Goal: Task Accomplishment & Management: Manage account settings

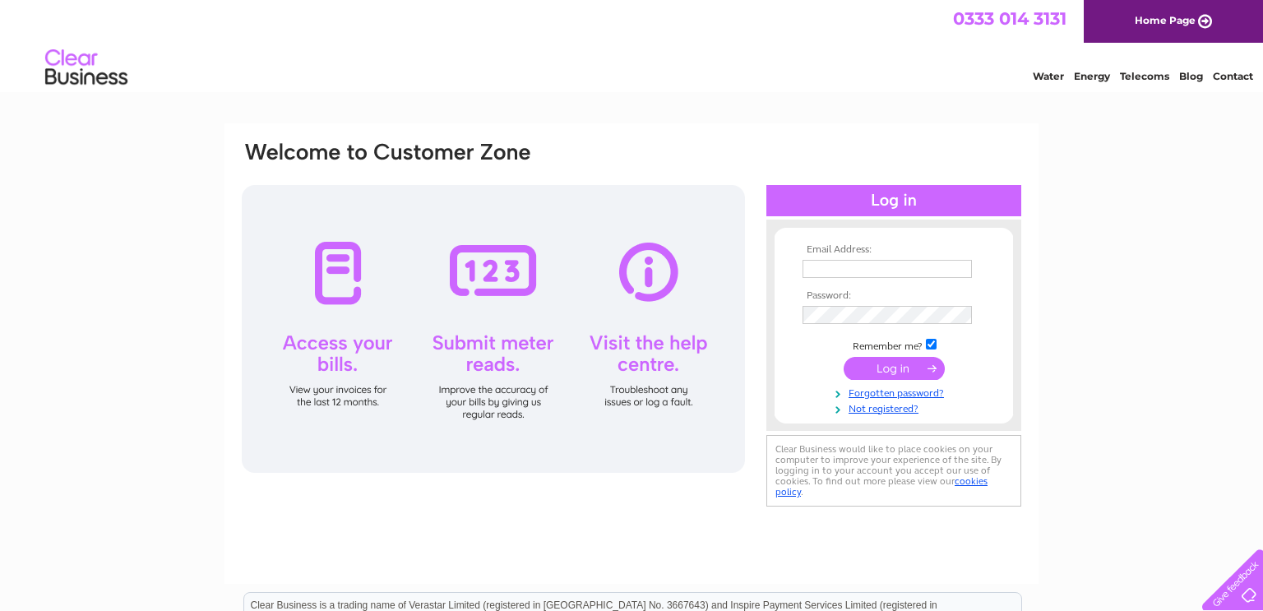
type input "accounts@thomsonscoffee.com"
click at [893, 370] on input "submit" at bounding box center [894, 368] width 101 height 23
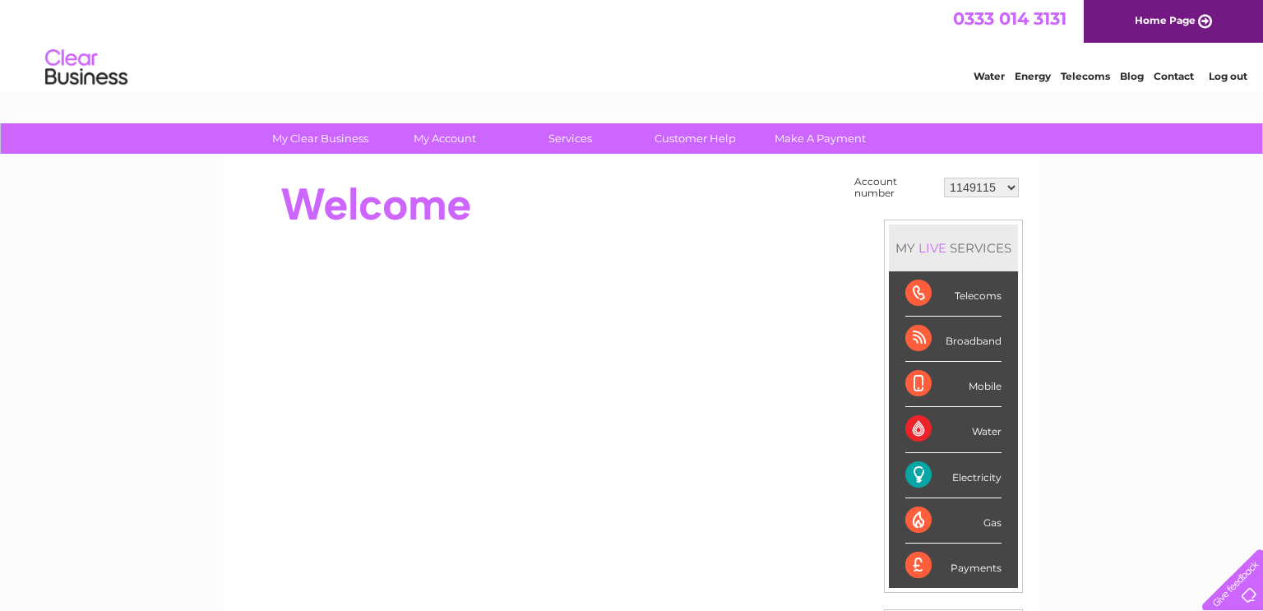
click at [1008, 181] on select "1149115 30320725" at bounding box center [981, 188] width 75 height 20
select select "30320725"
click at [947, 178] on select "1149115 30320725" at bounding box center [981, 188] width 75 height 20
click at [476, 134] on link "My Account" at bounding box center [446, 138] width 136 height 30
click at [447, 132] on link "My Account" at bounding box center [446, 138] width 136 height 30
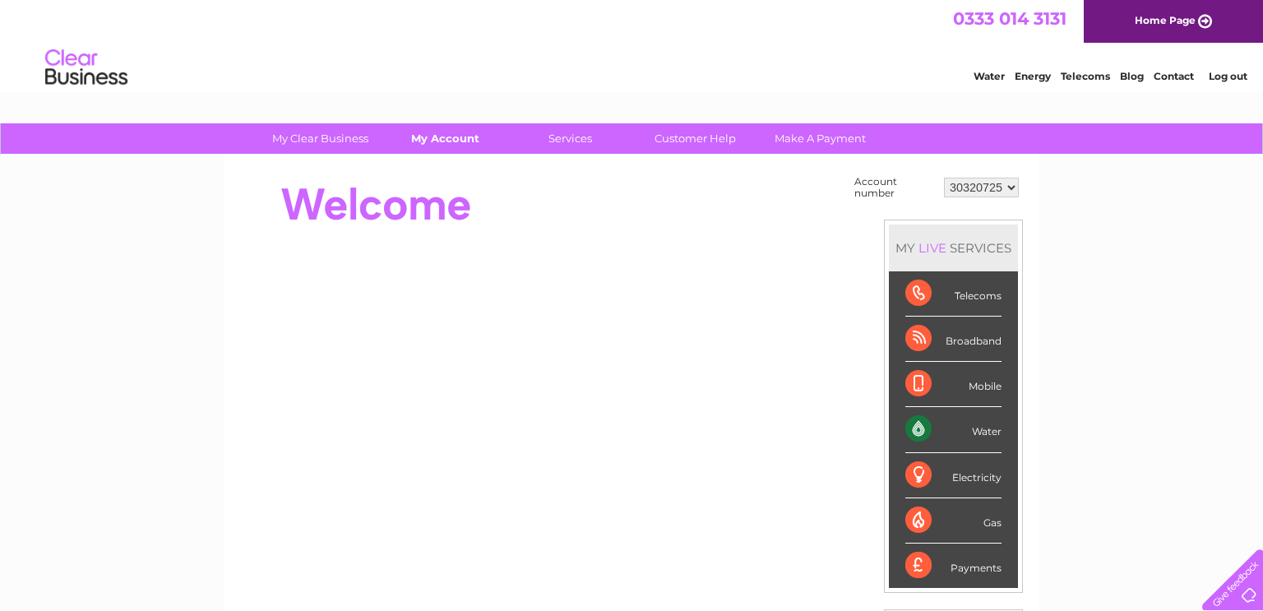
click at [447, 132] on link "My Account" at bounding box center [446, 138] width 136 height 30
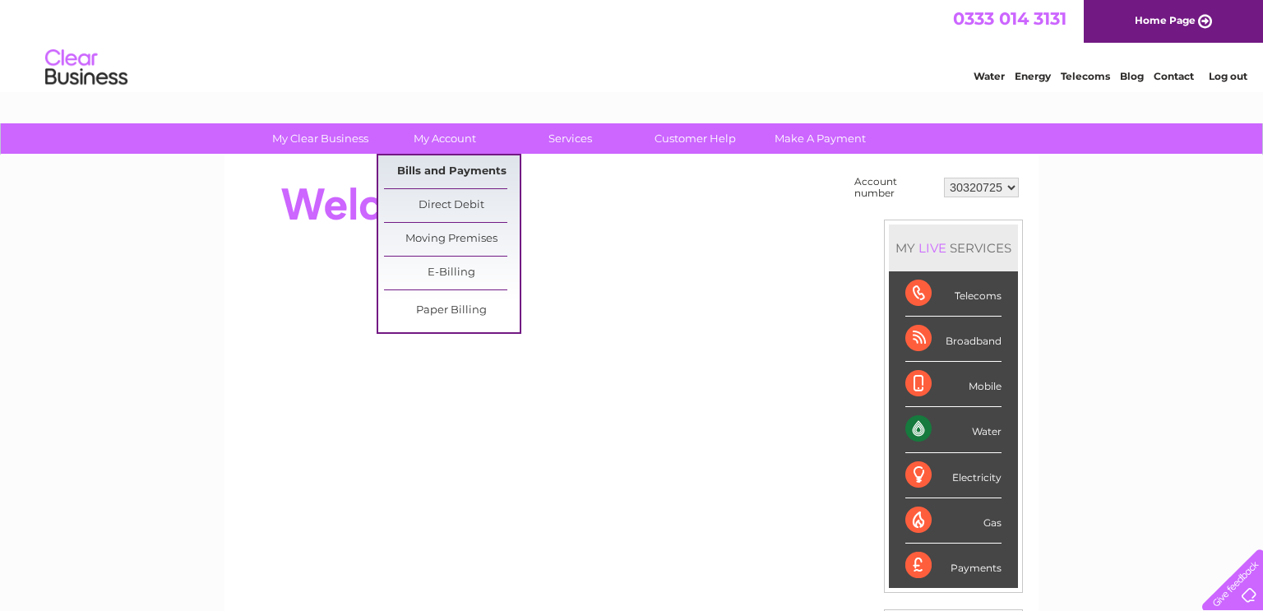
click at [447, 172] on link "Bills and Payments" at bounding box center [452, 171] width 136 height 33
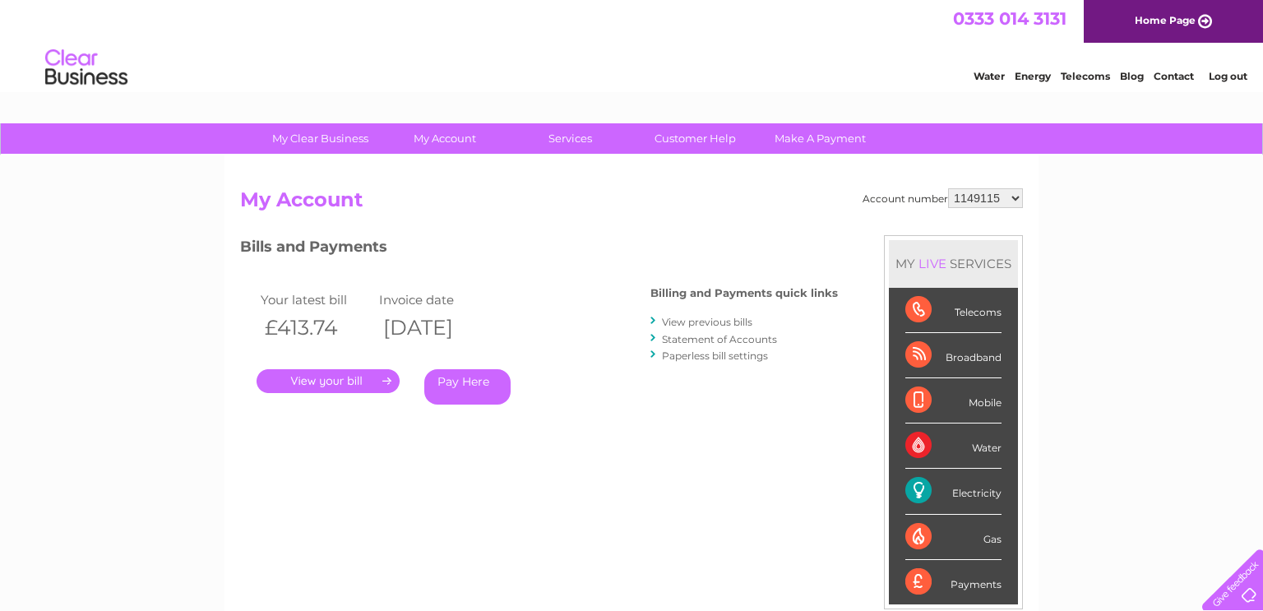
click at [989, 192] on select "1149115 30320725" at bounding box center [985, 198] width 75 height 20
select select "30320725"
click at [952, 188] on select "1149115 30320725" at bounding box center [985, 198] width 75 height 20
click at [341, 365] on div ". Pay Here" at bounding box center [421, 357] width 329 height 25
click at [345, 382] on link "." at bounding box center [328, 381] width 143 height 24
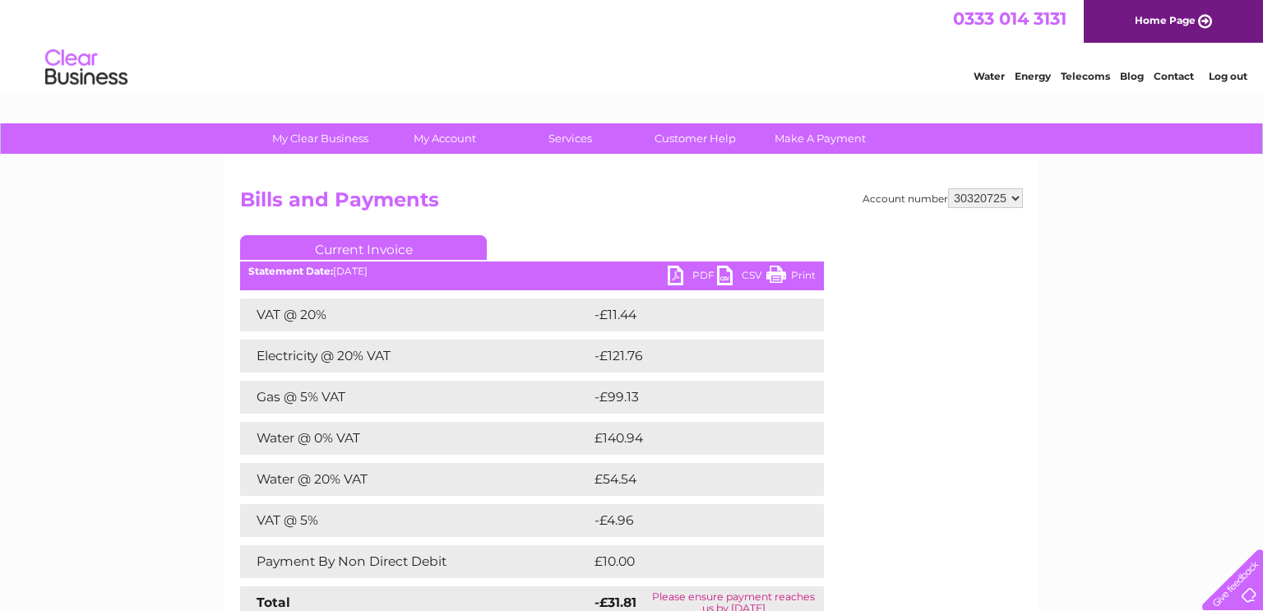
click at [676, 280] on link "PDF" at bounding box center [692, 278] width 49 height 24
